Goal: Task Accomplishment & Management: Complete application form

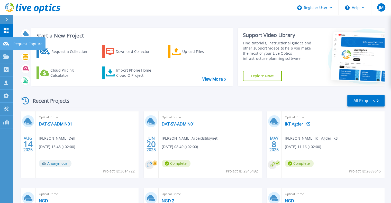
click at [7, 45] on icon at bounding box center [6, 44] width 6 height 4
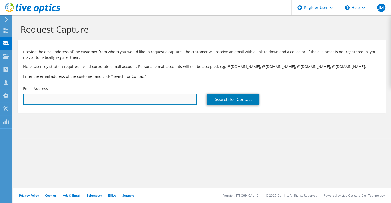
click at [124, 101] on input "text" at bounding box center [109, 99] width 173 height 11
paste input "erik.aarrestad@greenmountain.no"
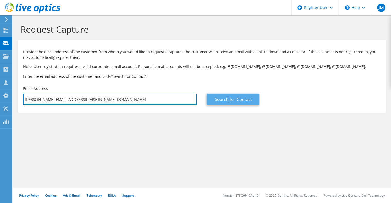
type input "erik.aarrestad@greenmountain.no"
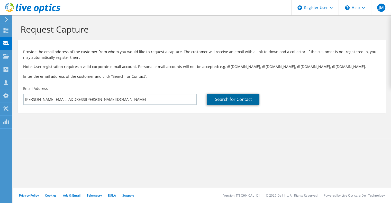
click at [232, 98] on link "Search for Contact" at bounding box center [233, 99] width 52 height 11
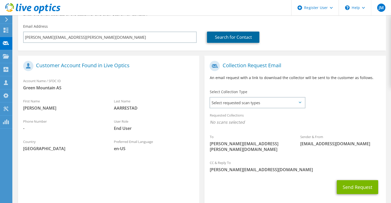
scroll to position [77, 0]
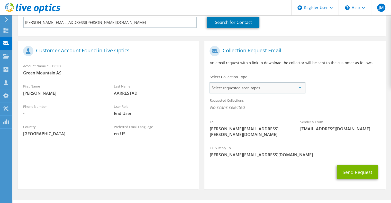
click at [247, 89] on span "Select requested scan types" at bounding box center [257, 88] width 95 height 10
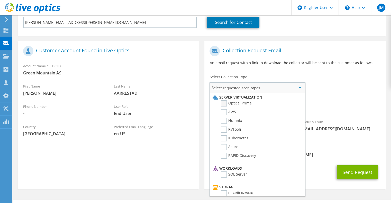
click at [241, 103] on label "Optical Prime" at bounding box center [236, 103] width 31 height 6
click at [0, 0] on input "Optical Prime" at bounding box center [0, 0] width 0 height 0
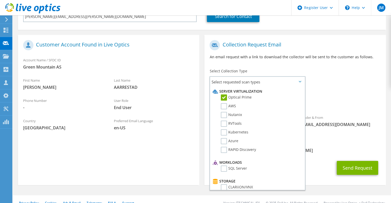
scroll to position [85, 0]
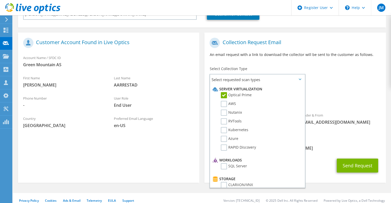
click at [330, 145] on span "[PERSON_NAME][EMAIL_ADDRESS][DOMAIN_NAME]" at bounding box center [294, 148] width 171 height 6
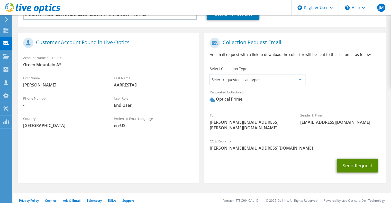
click at [355, 161] on button "Send Request" at bounding box center [356, 166] width 41 height 14
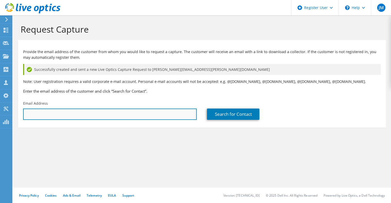
click at [81, 117] on input "text" at bounding box center [109, 114] width 173 height 11
paste input "dan-inge.berntsen@greenmountain.no"
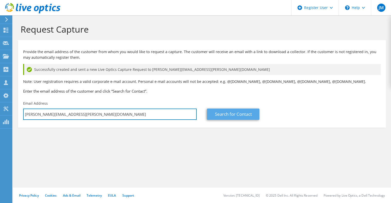
type input "dan-inge.berntsen@greenmountain.no"
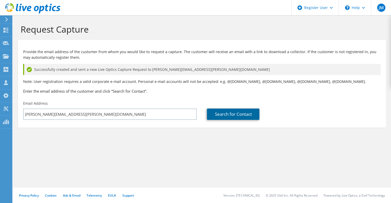
click at [222, 115] on link "Search for Contact" at bounding box center [233, 114] width 52 height 11
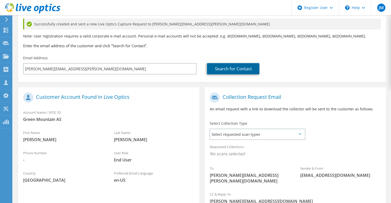
scroll to position [51, 0]
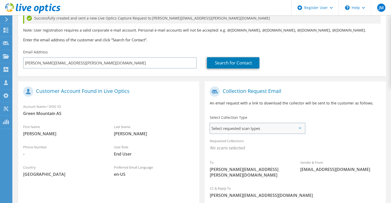
click at [279, 130] on span "Select requested scan types" at bounding box center [257, 128] width 95 height 10
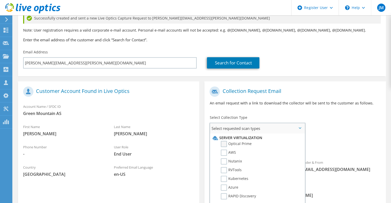
click at [247, 145] on label "Optical Prime" at bounding box center [236, 144] width 31 height 6
click at [0, 0] on input "Optical Prime" at bounding box center [0, 0] width 0 height 0
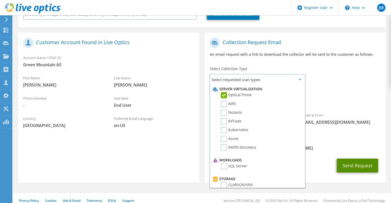
click at [367, 160] on button "Send Request" at bounding box center [356, 166] width 41 height 14
